Goal: Transaction & Acquisition: Download file/media

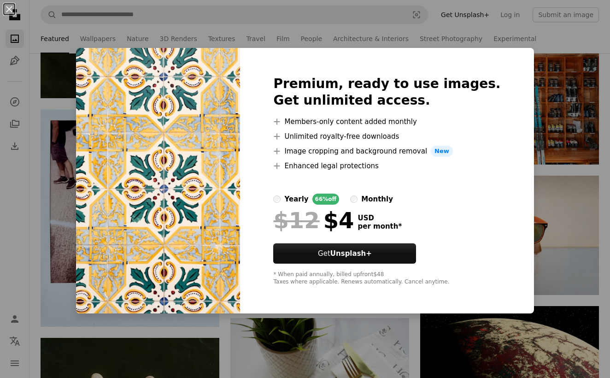
scroll to position [34140, 0]
click at [13, 8] on button "An X shape" at bounding box center [9, 9] width 11 height 11
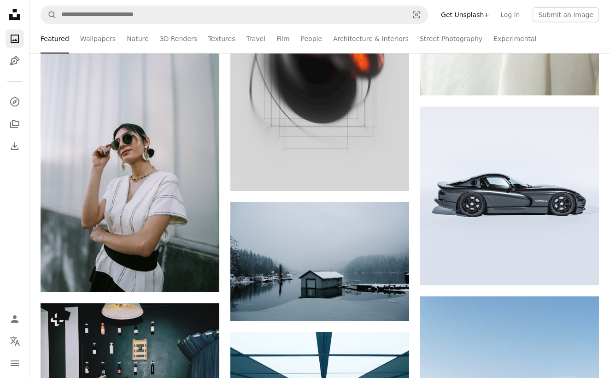
scroll to position [50071, 0]
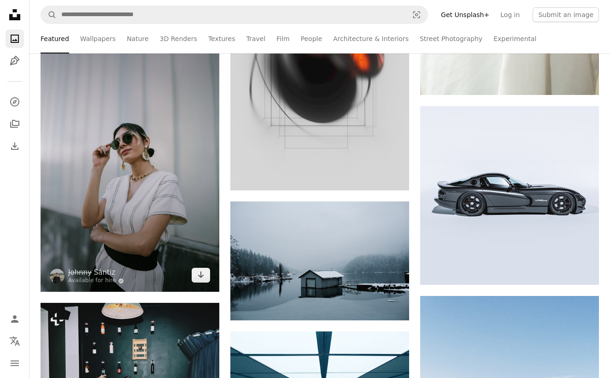
click at [135, 263] on img at bounding box center [130, 158] width 179 height 268
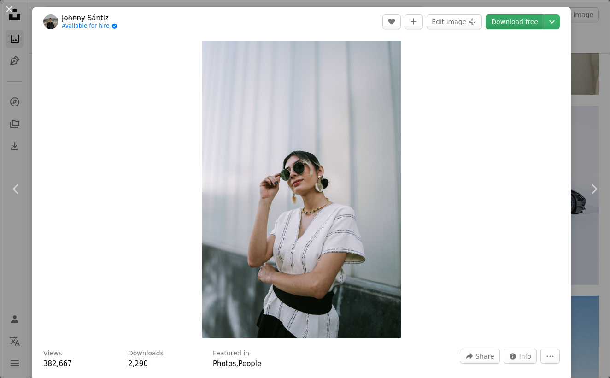
click at [530, 19] on link "Download free" at bounding box center [514, 21] width 58 height 15
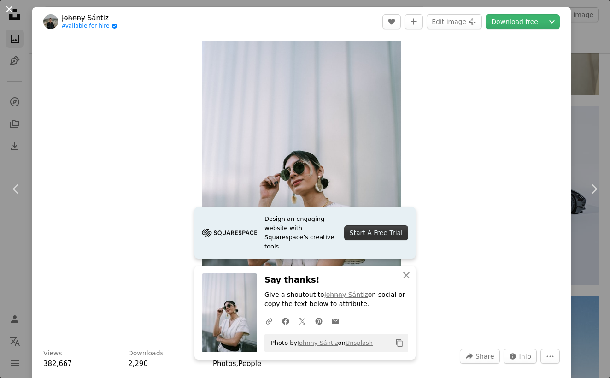
click at [13, 9] on button "An X shape" at bounding box center [9, 9] width 11 height 11
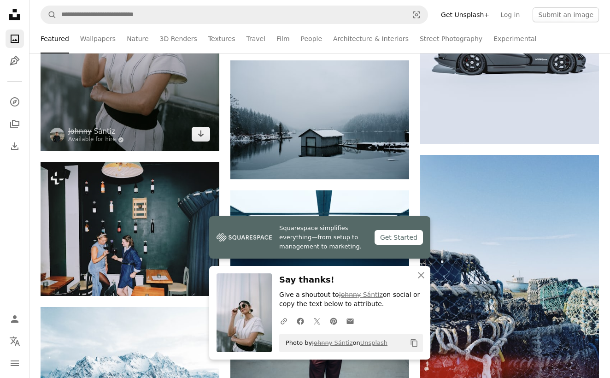
scroll to position [50225, 0]
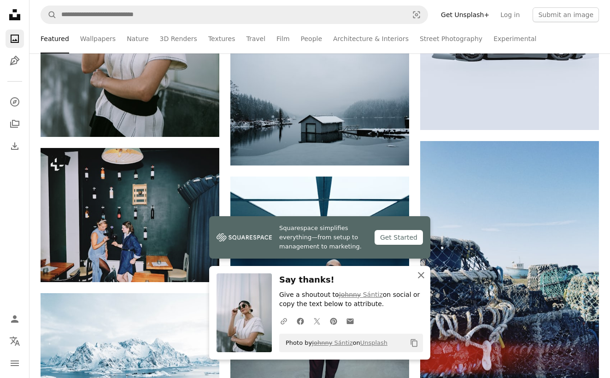
click at [423, 278] on icon "button" at bounding box center [421, 275] width 6 height 6
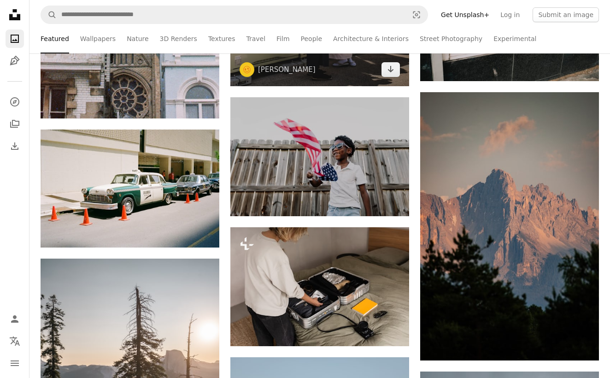
scroll to position [52792, 0]
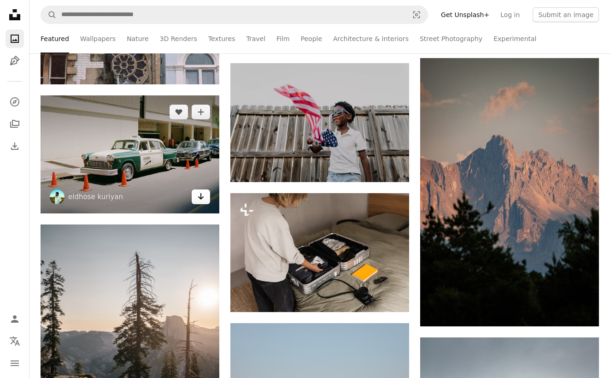
click at [200, 200] on icon "Arrow pointing down" at bounding box center [200, 196] width 7 height 11
